Goal: Navigation & Orientation: Find specific page/section

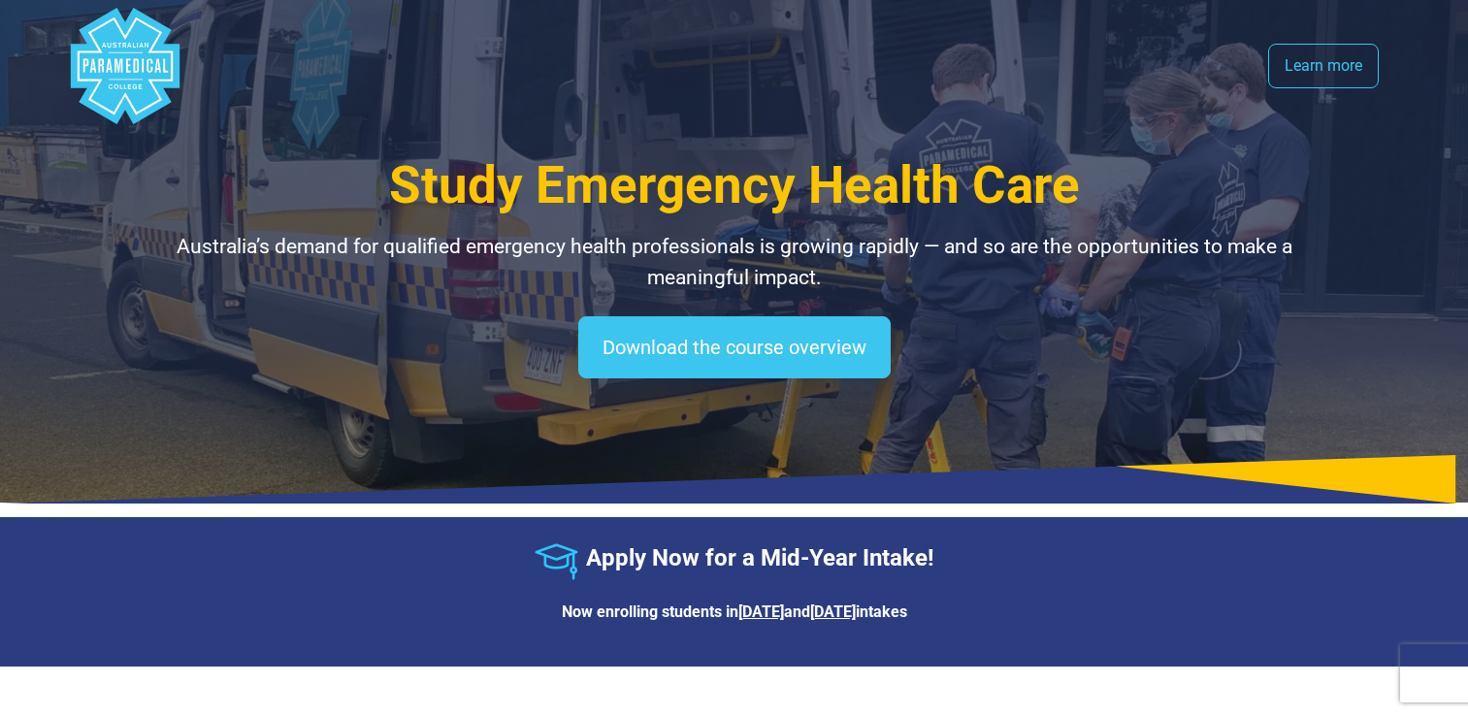
select select "**********"
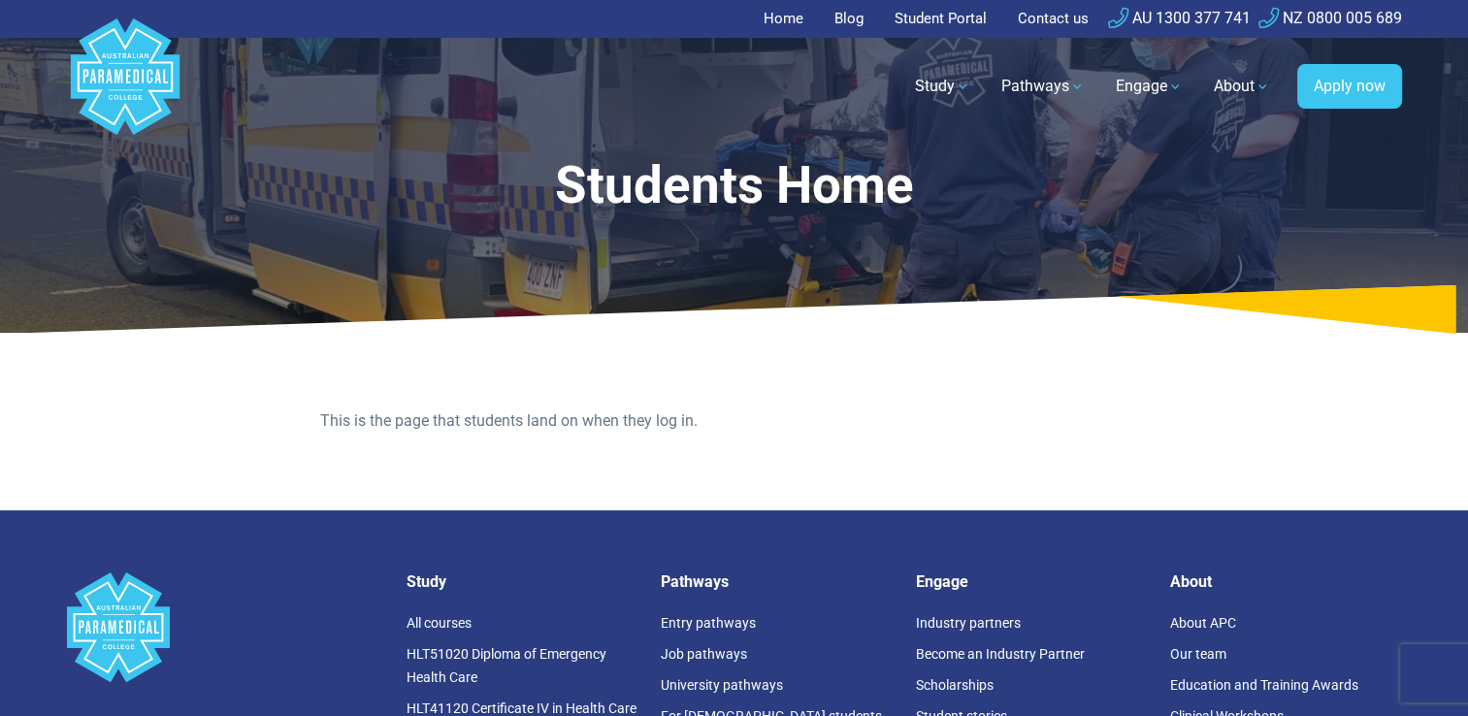
click at [928, 24] on link "Student Portal" at bounding box center [940, 19] width 115 height 38
click at [922, 21] on link "Student Portal" at bounding box center [940, 19] width 115 height 38
